Goal: Task Accomplishment & Management: Complete application form

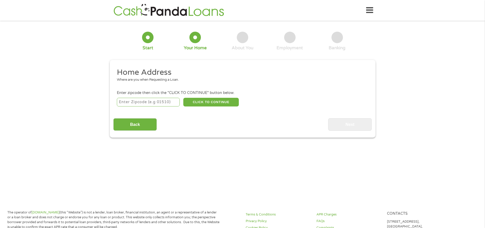
drag, startPoint x: 168, startPoint y: 105, endPoint x: 166, endPoint y: 105, distance: 2.6
click at [167, 105] on input "number" at bounding box center [148, 102] width 63 height 9
type input "74333"
click at [213, 101] on button "CLICK TO CONTINUE" at bounding box center [211, 102] width 56 height 9
type input "74333"
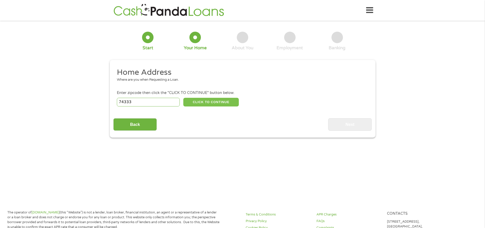
type input "Bluejacket"
select select "[US_STATE]"
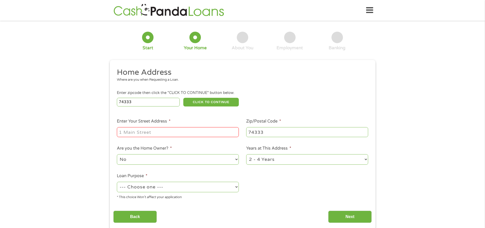
click at [197, 132] on input "Enter Your Street Address *" at bounding box center [178, 132] width 122 height 10
type input "[STREET_ADDRESS]"
select select "shorttermcash"
click at [365, 218] on input "Next" at bounding box center [350, 216] width 44 height 12
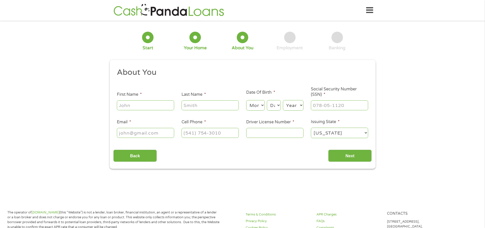
scroll to position [2, 2]
click at [162, 102] on input "First Name *" at bounding box center [145, 105] width 57 height 10
type input "[PERSON_NAME]"
type input "G"
type input "[PERSON_NAME]"
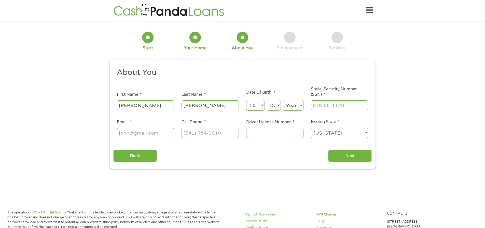
select select "12"
select select "7"
select select "1982"
type input "444-80-6965"
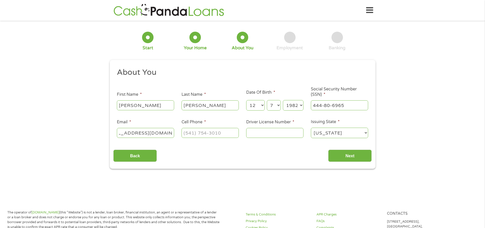
type input "[EMAIL_ADDRESS][DOMAIN_NAME]"
type input "[PHONE_NUMBER]"
type input "v080105664"
click at [349, 156] on input "Next" at bounding box center [350, 155] width 44 height 12
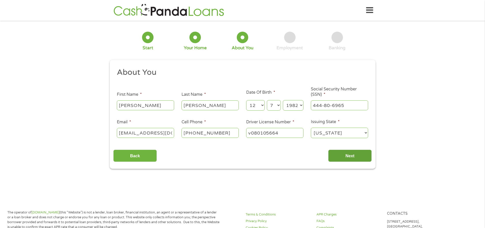
scroll to position [2, 2]
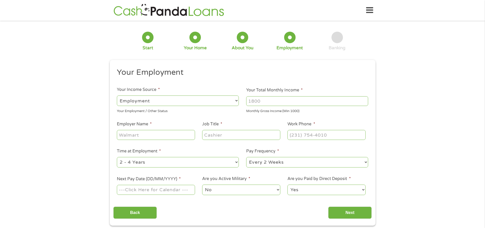
click at [264, 100] on input "Your Total Monthly Income *" at bounding box center [307, 101] width 122 height 10
type input "3000"
type input "JM Farms"
type input "QA Tech"
type input "[PHONE_NUMBER]"
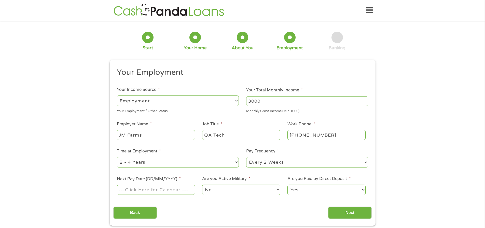
select select "weekly"
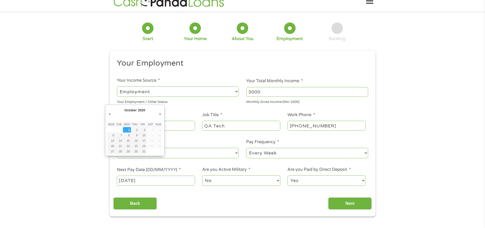
scroll to position [10, 0]
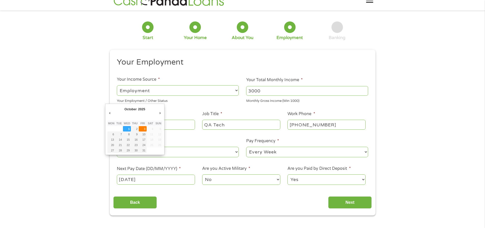
type input "[DATE]"
click at [158, 178] on input "[DATE]" at bounding box center [156, 179] width 78 height 10
click at [153, 175] on input "[DATE]" at bounding box center [156, 179] width 78 height 10
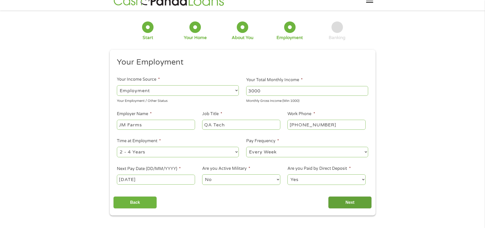
click at [352, 206] on input "Next" at bounding box center [350, 202] width 44 height 12
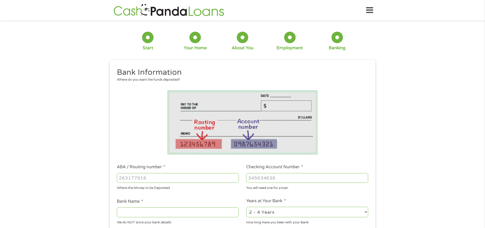
click at [138, 180] on input "ABA / Routing number *" at bounding box center [178, 178] width 122 height 10
type input "091302966"
type input "CHOICE FINANCIAL GROUP"
type input "091302966"
click at [268, 176] on input "Checking Account Number *" at bounding box center [307, 178] width 122 height 10
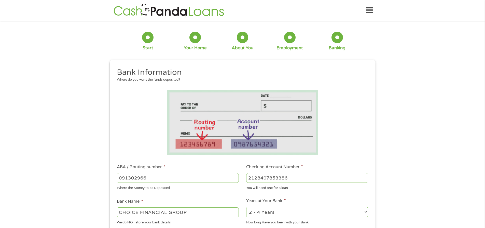
scroll to position [76, 0]
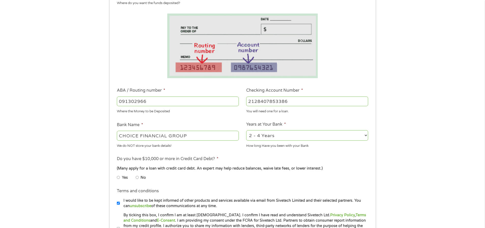
type input "2128407853386"
click at [137, 177] on input "No" at bounding box center [137, 177] width 3 height 8
radio input "true"
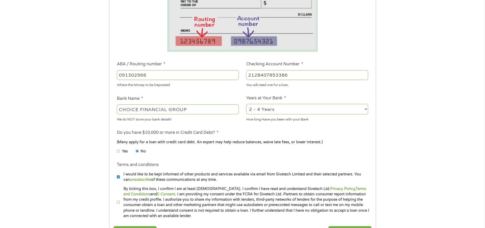
scroll to position [127, 0]
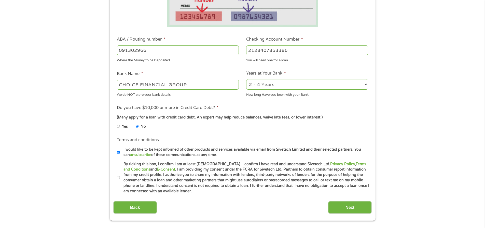
click at [118, 178] on input "By ticking this box, I confirm I am at least [DEMOGRAPHIC_DATA]. I confirm I ha…" at bounding box center [118, 177] width 3 height 8
checkbox input "true"
click at [358, 210] on input "Next" at bounding box center [350, 207] width 44 height 12
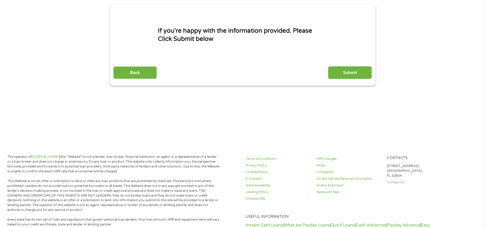
scroll to position [0, 0]
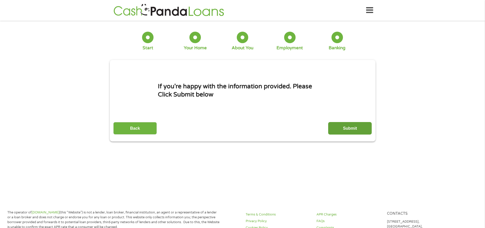
click at [358, 131] on input "Submit" at bounding box center [350, 128] width 44 height 12
